Goal: Ask a question

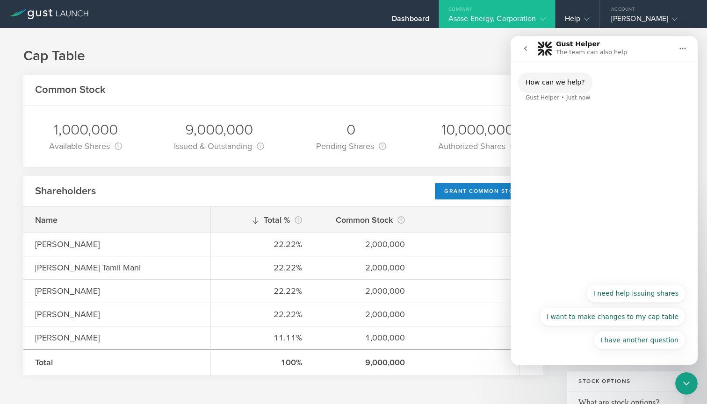
click at [545, 81] on div "How can we help?" at bounding box center [555, 82] width 59 height 9
click at [582, 253] on div "How can we help? Gust Helper • Just now" at bounding box center [604, 169] width 187 height 217
click at [584, 289] on div "I have another question I need help issuing shares I want to make changes to my…" at bounding box center [604, 319] width 163 height 70
click at [610, 295] on button "I need help issuing shares" at bounding box center [635, 293] width 99 height 19
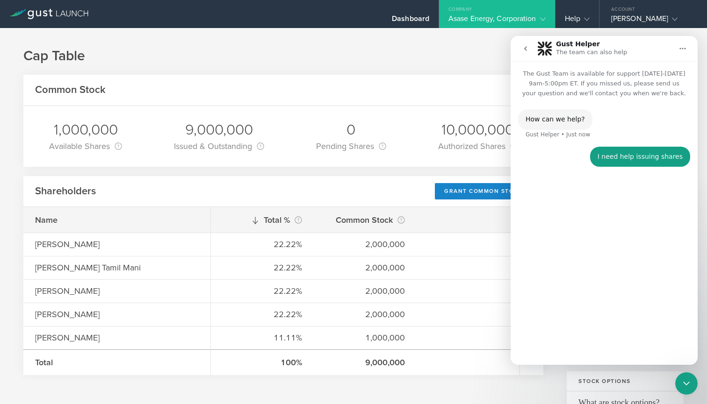
click at [566, 312] on div "How can we help? Gust Helper • Just now I need help issuing shares [PERSON_NAME…" at bounding box center [604, 227] width 187 height 259
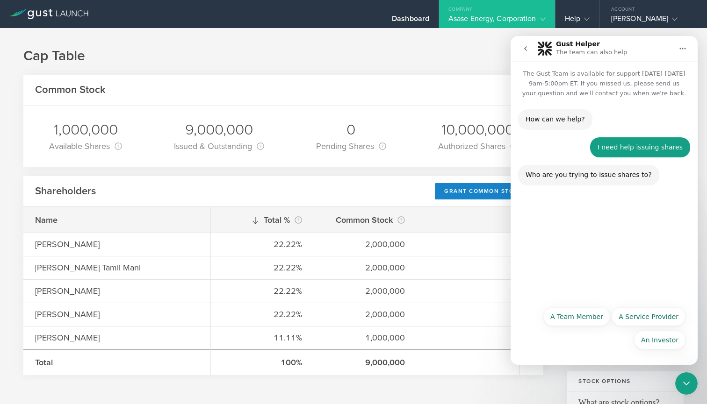
click at [591, 111] on div "How can we help? Gust Helper • Just now" at bounding box center [604, 123] width 172 height 28
click at [567, 75] on p "The Gust Team is available for support [DATE]-[DATE] 9am-5:00pm ET. If you miss…" at bounding box center [604, 79] width 187 height 37
click at [564, 174] on div "Who are you trying to issue shares to?" at bounding box center [589, 175] width 126 height 9
click at [567, 239] on div "How can we help? Gust Helper • Just now I need help issuing shares [PERSON_NAME…" at bounding box center [604, 199] width 187 height 203
click at [556, 351] on div "An Investor A Team Member A Service Provider An Investor" at bounding box center [604, 331] width 163 height 47
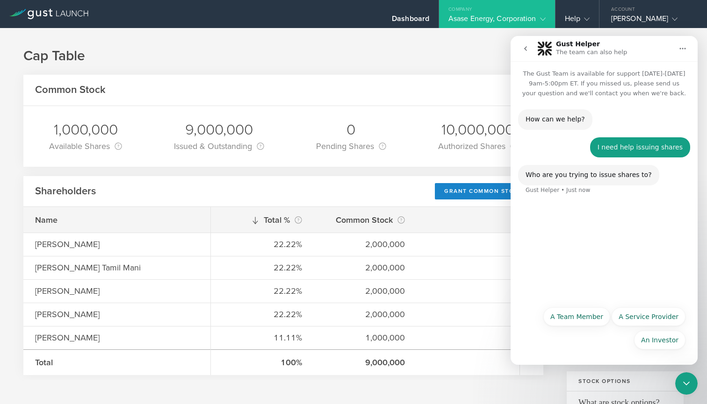
click at [543, 359] on div "How can we help? Gust Helper • Just now I need help issuing shares [PERSON_NAME…" at bounding box center [604, 231] width 187 height 267
click at [543, 344] on div "An Investor A Team Member A Service Provider An Investor" at bounding box center [604, 331] width 163 height 47
click at [577, 188] on div "Gust Helper • Just now" at bounding box center [558, 191] width 65 height 6
click at [603, 171] on div "Who are you trying to issue shares to?" at bounding box center [589, 175] width 126 height 9
click at [683, 42] on button "Home" at bounding box center [683, 49] width 18 height 18
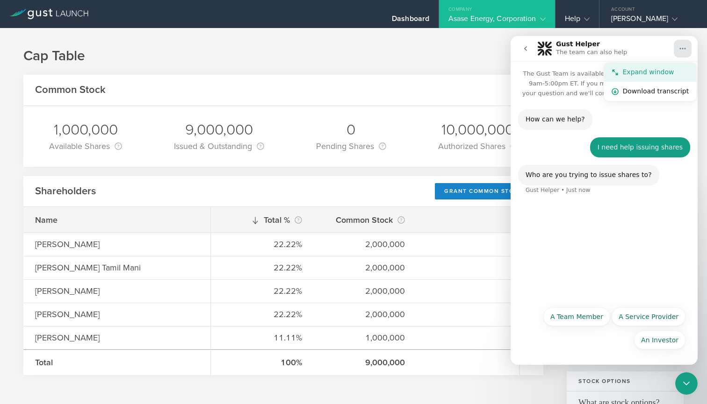
click at [649, 73] on div "Expand window" at bounding box center [656, 72] width 66 height 10
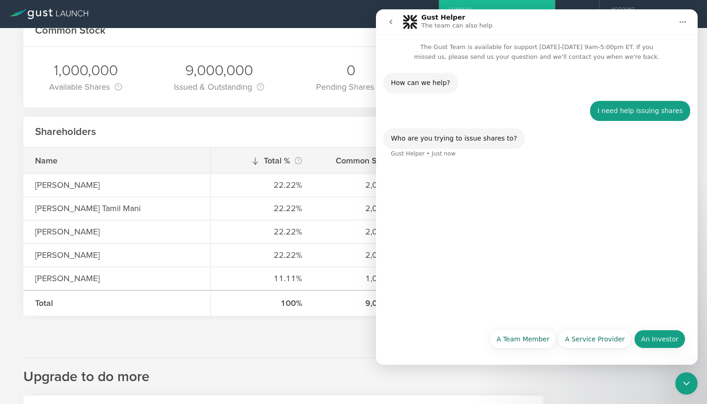
click at [661, 338] on button "An Investor" at bounding box center [659, 339] width 51 height 19
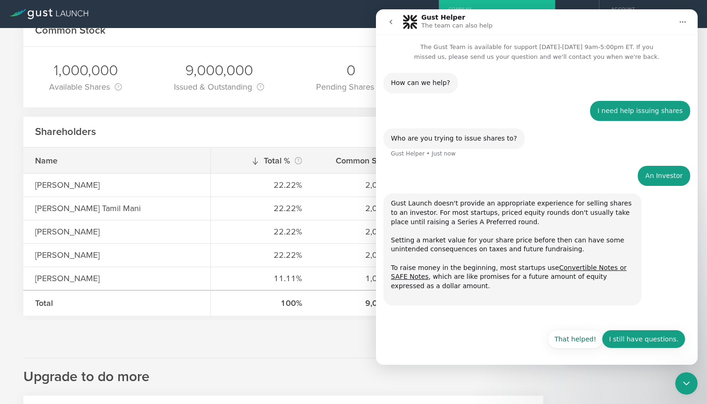
click at [629, 337] on button "I still have questions." at bounding box center [644, 339] width 84 height 19
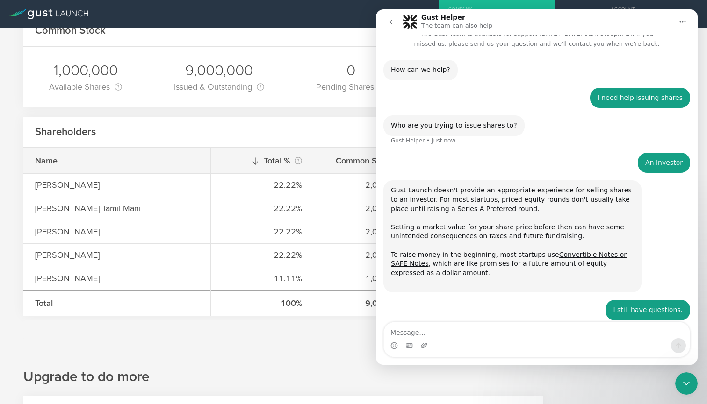
scroll to position [54, 0]
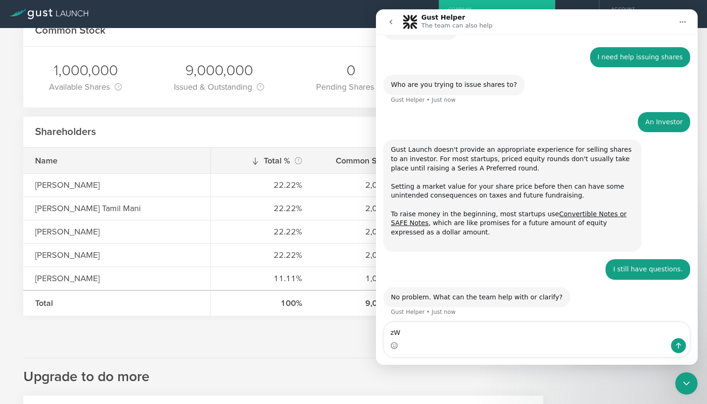
type textarea "z"
click at [449, 331] on textarea "How do we reclaim shares from a director" at bounding box center [537, 331] width 306 height 16
click at [548, 332] on textarea "How do we reclaim vested shares from a director" at bounding box center [537, 331] width 306 height 16
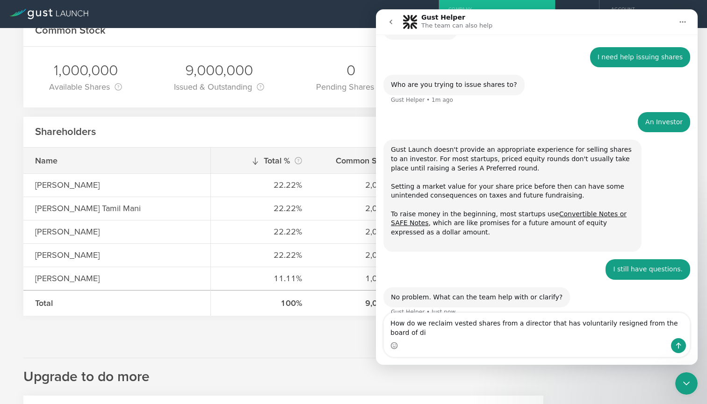
scroll to position [63, 0]
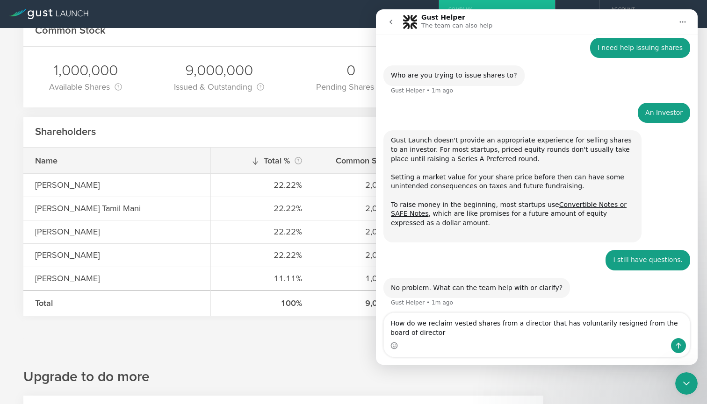
type textarea "How do we reclaim vested shares from a director that has voluntarily resigned f…"
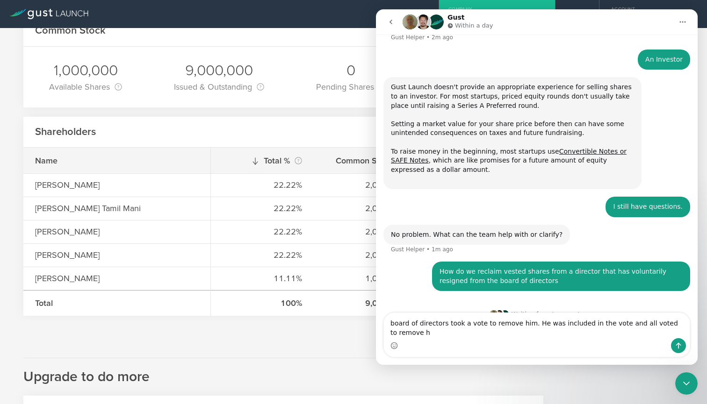
scroll to position [126, 0]
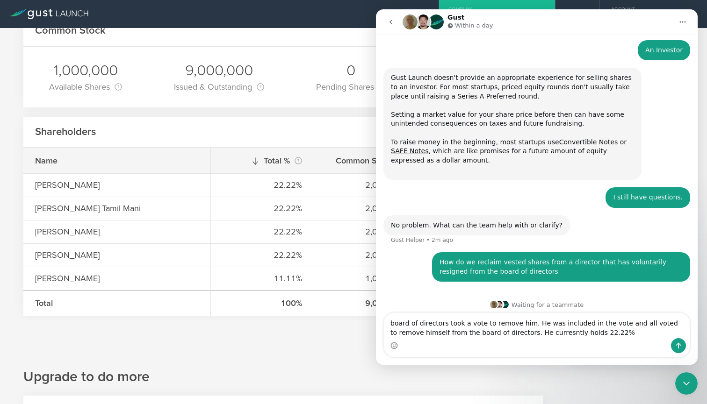
type textarea "board of directors took a vote to remove him. He was included in the vote and a…"
drag, startPoint x: 471, startPoint y: 20, endPoint x: 477, endPoint y: 51, distance: 31.9
click at [477, 51] on div "Gust Within a day The Gust Team is available for support [DATE]-[DATE] 9am-5:00…" at bounding box center [537, 187] width 322 height 356
click at [390, 21] on icon "go back" at bounding box center [390, 21] width 7 height 7
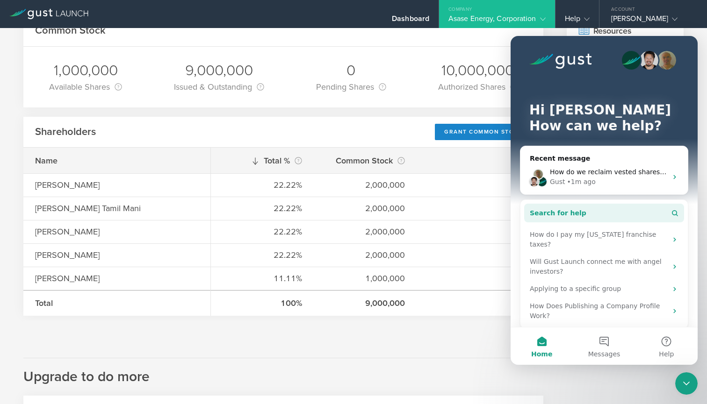
scroll to position [0, 0]
click at [673, 176] on icon "Intercom messenger" at bounding box center [674, 176] width 7 height 7
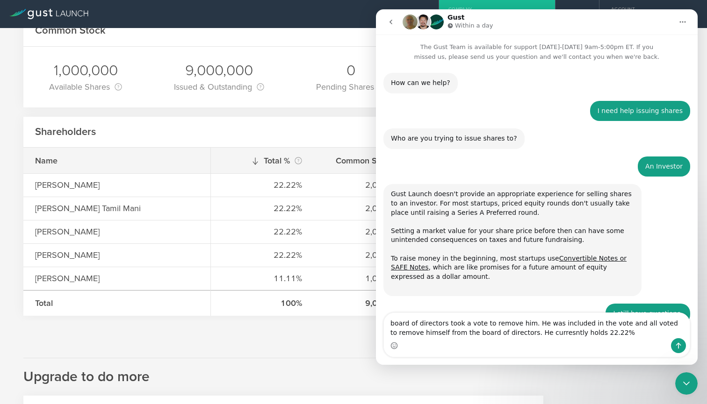
scroll to position [116, 0]
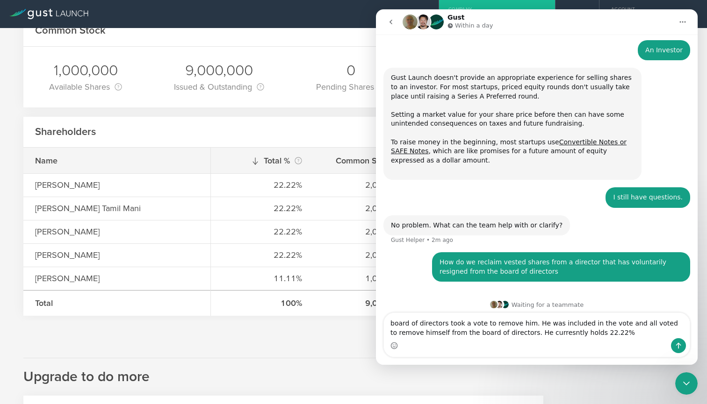
click at [390, 21] on icon "go back" at bounding box center [390, 21] width 7 height 7
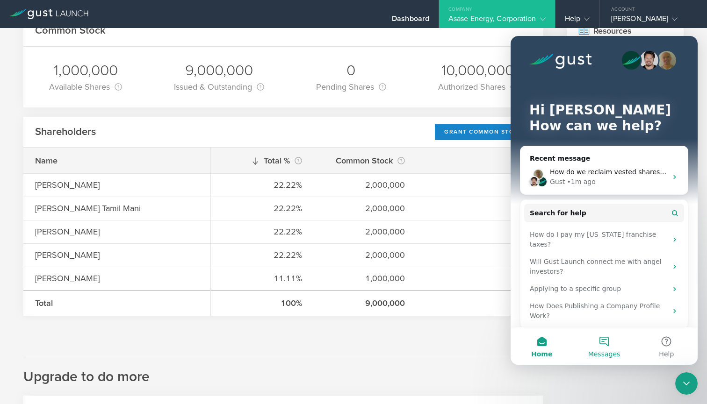
click at [609, 339] on button "Messages" at bounding box center [604, 346] width 62 height 37
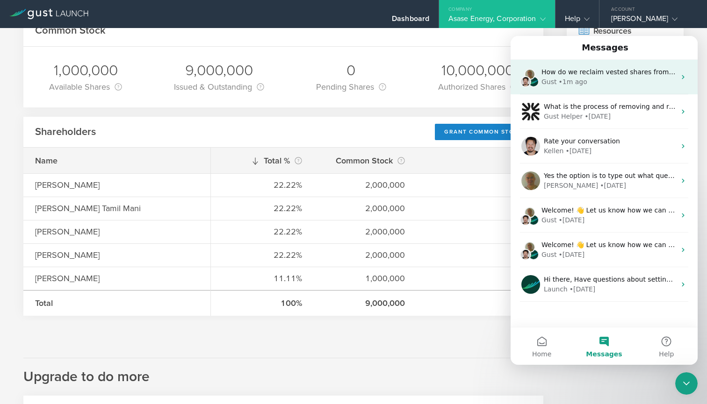
click at [624, 74] on span "How do we reclaim vested shares from a director that has voluntarily resigned f…" at bounding box center [714, 71] width 347 height 7
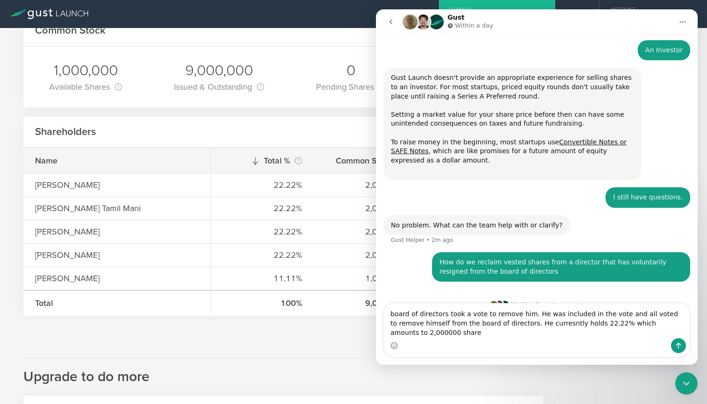
scroll to position [126, 0]
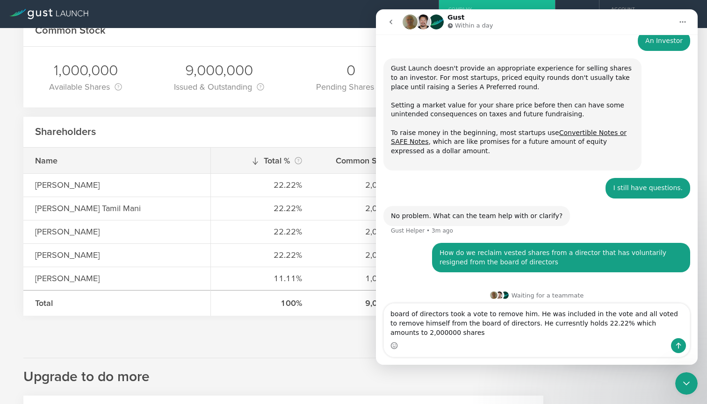
click at [528, 326] on textarea "board of directors took a vote to remove him. He was included in the vote and a…" at bounding box center [537, 321] width 306 height 35
click at [444, 332] on textarea "board of directors took a vote to remove him. He was included in the vote and a…" at bounding box center [537, 321] width 306 height 35
click at [389, 333] on textarea "board of directors took a vote to remove him. He was included in the vote and a…" at bounding box center [537, 321] width 306 height 35
click at [445, 332] on textarea "board of directors took a vote to remove him. He was included in the vote and a…" at bounding box center [537, 321] width 306 height 35
type textarea "board of directors took a vote to remove him. He was included in the vote and a…"
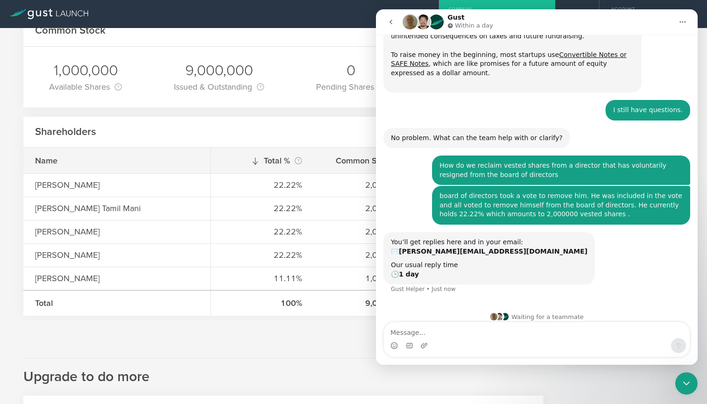
scroll to position [205, 0]
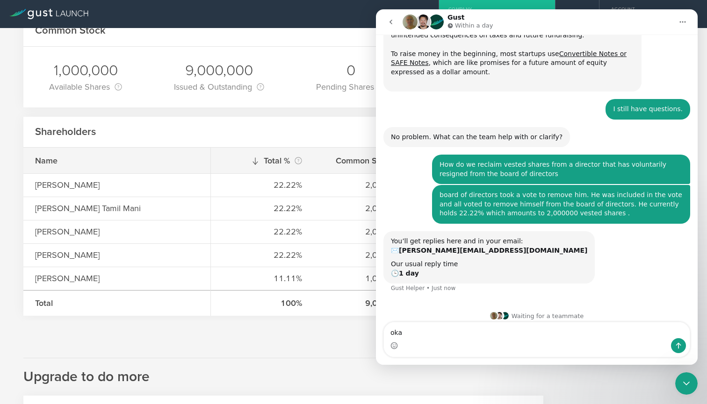
type textarea "okay"
